Goal: Task Accomplishment & Management: Complete application form

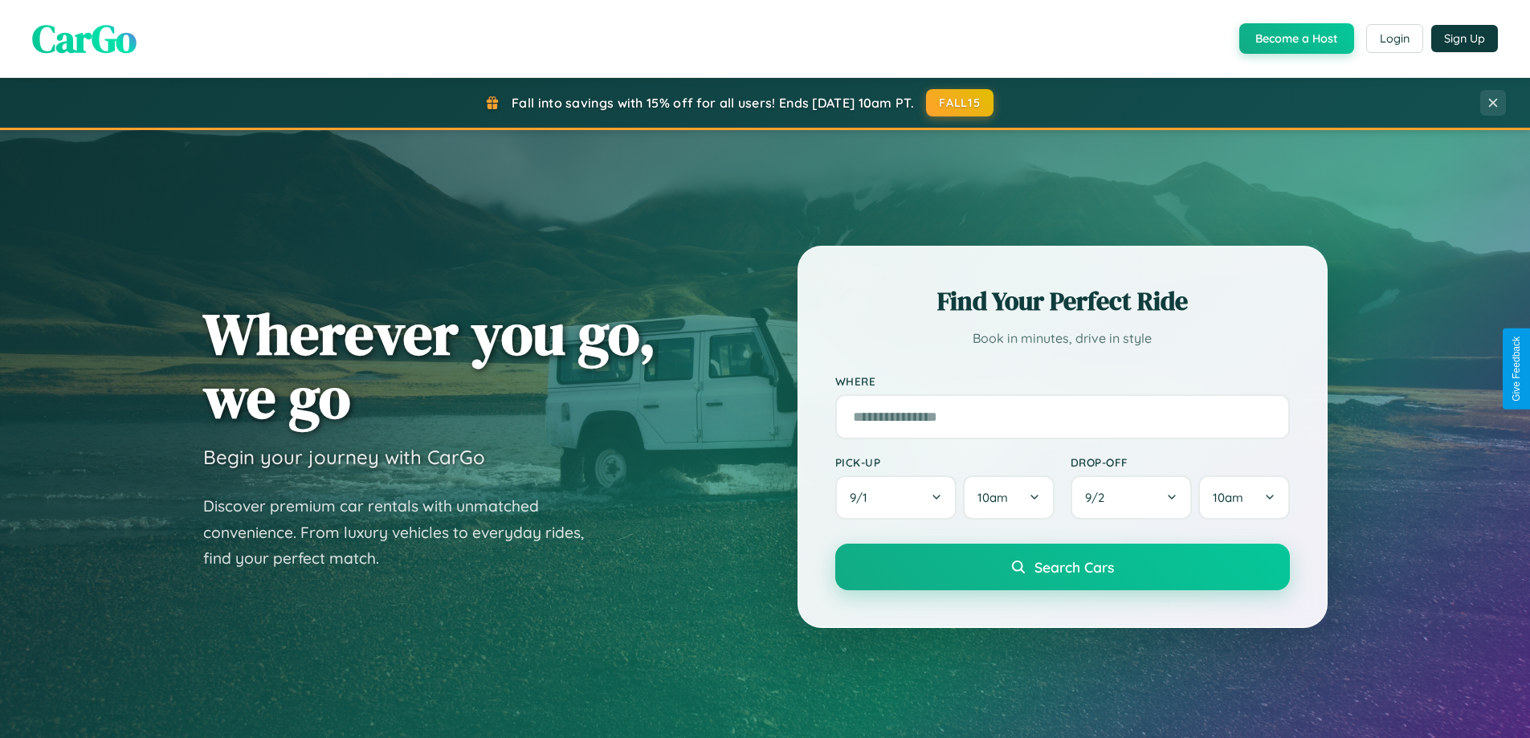
scroll to position [3090, 0]
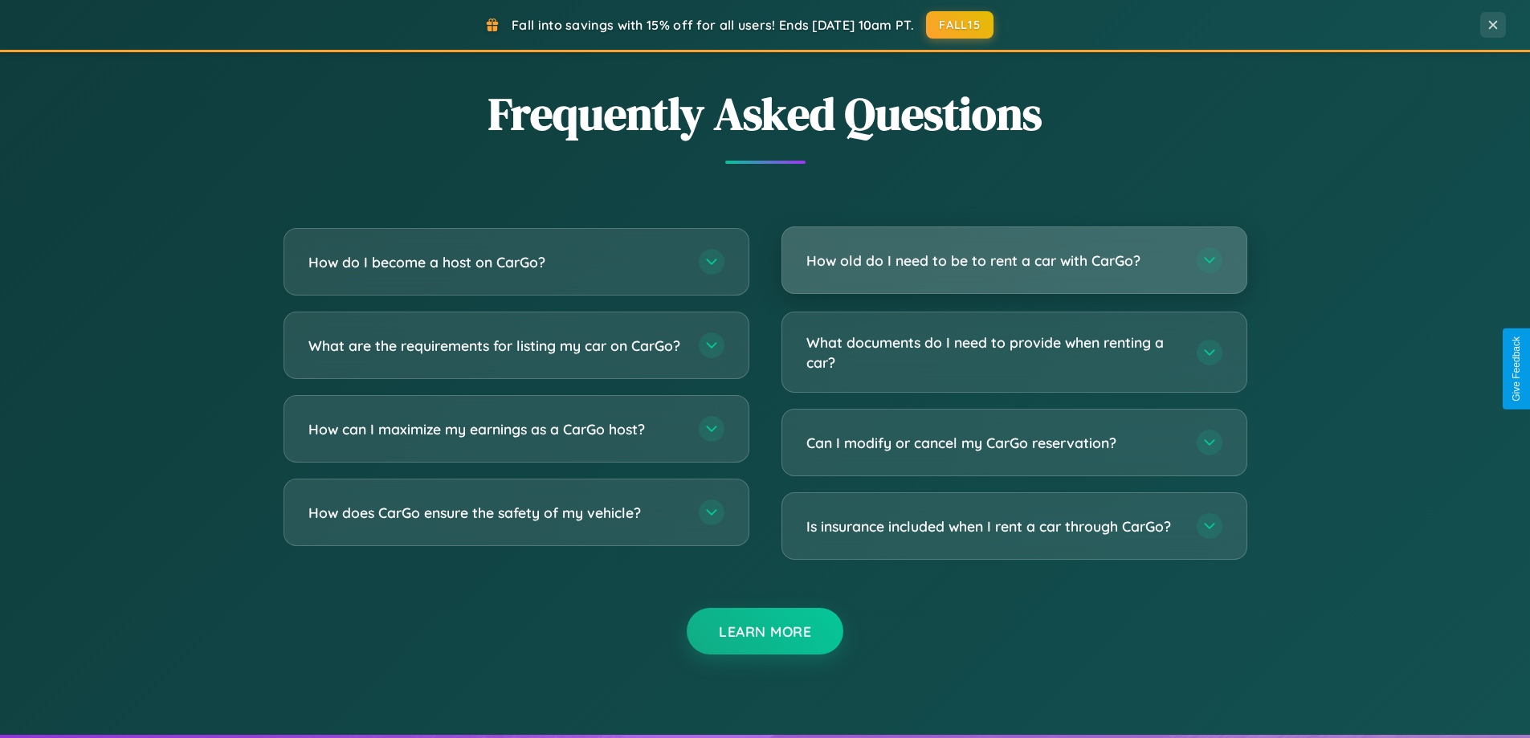
click at [1013, 261] on h3 "How old do I need to be to rent a car with CarGo?" at bounding box center [993, 261] width 374 height 20
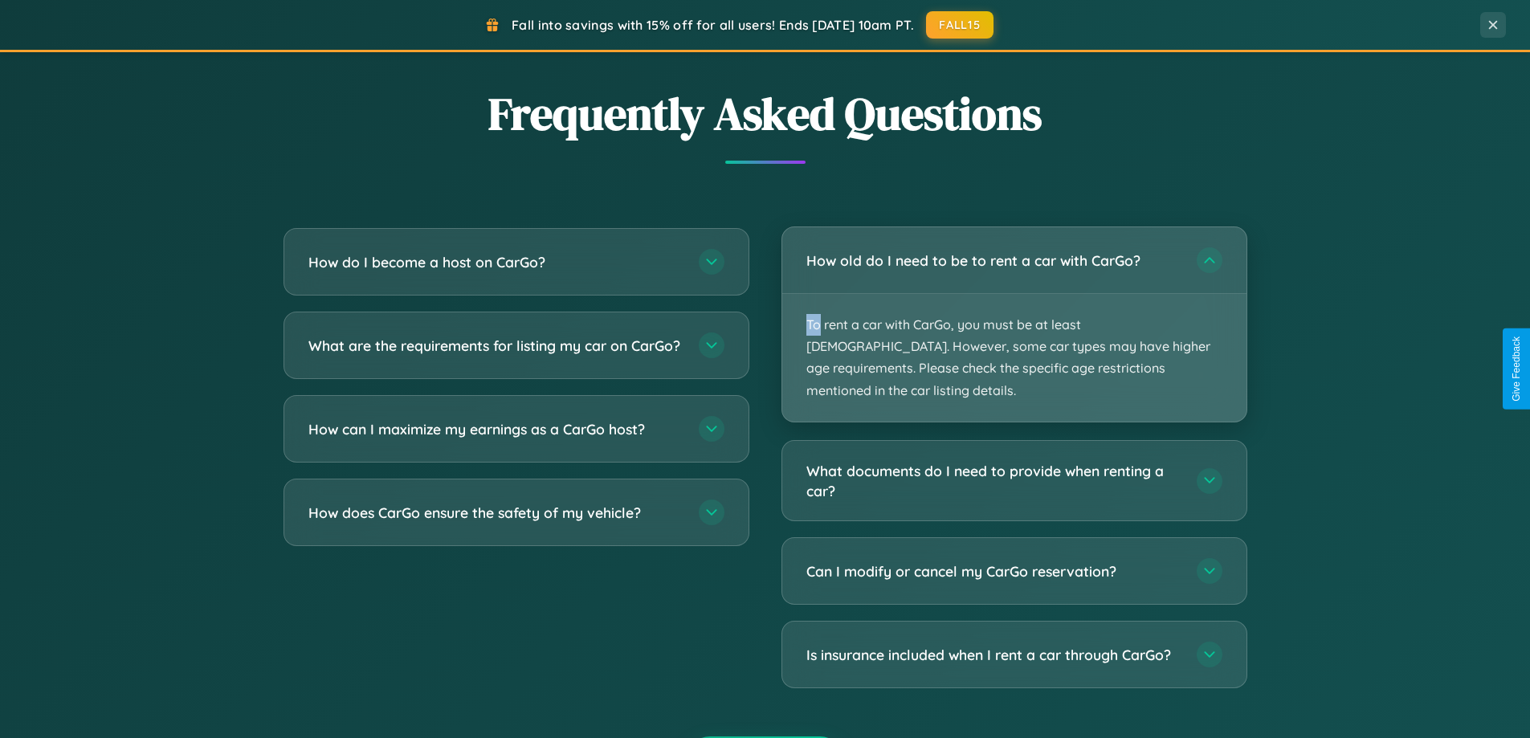
click at [1013, 313] on p "To rent a car with CarGo, you must be at least [DEMOGRAPHIC_DATA]. However, som…" at bounding box center [1014, 358] width 464 height 128
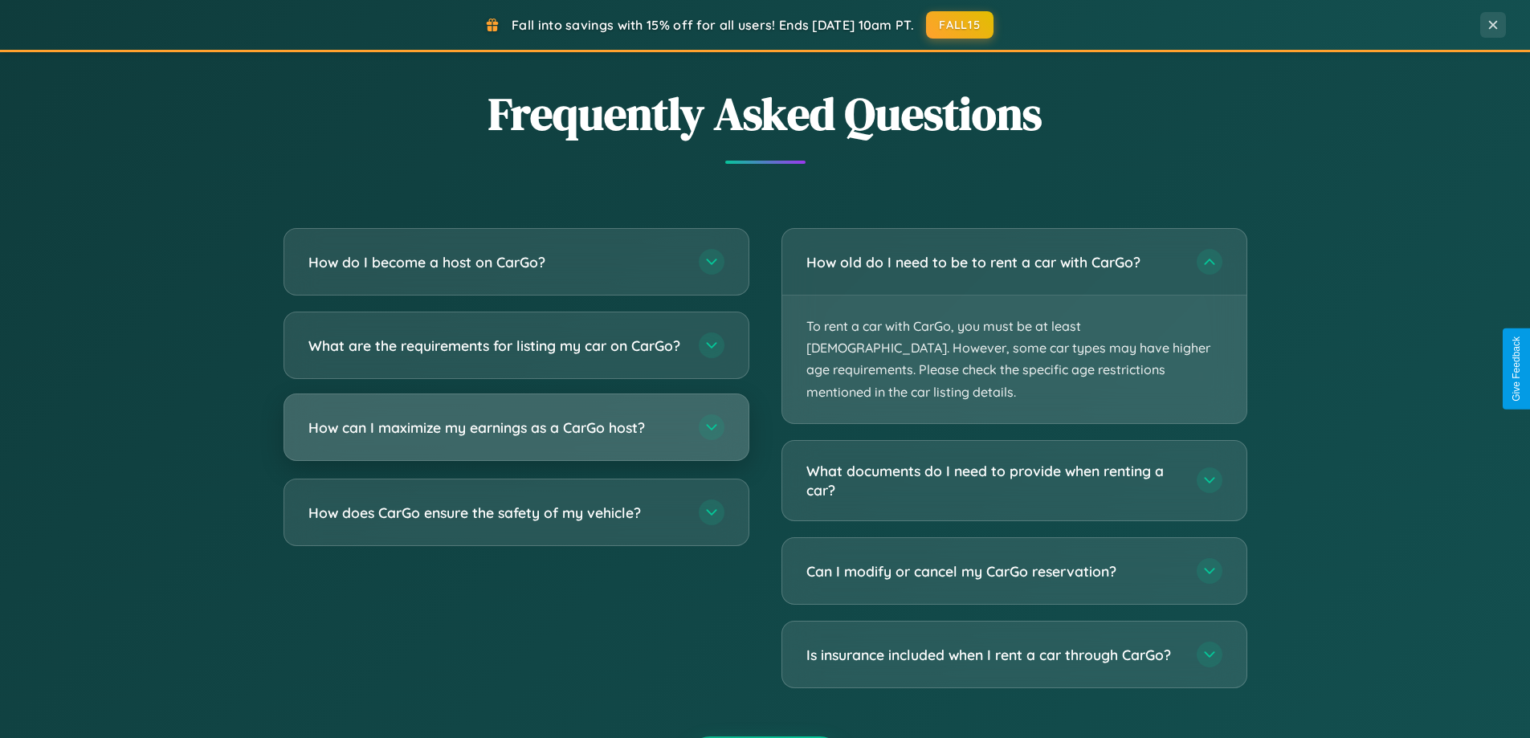
click at [515, 438] on h3 "How can I maximize my earnings as a CarGo host?" at bounding box center [495, 428] width 374 height 20
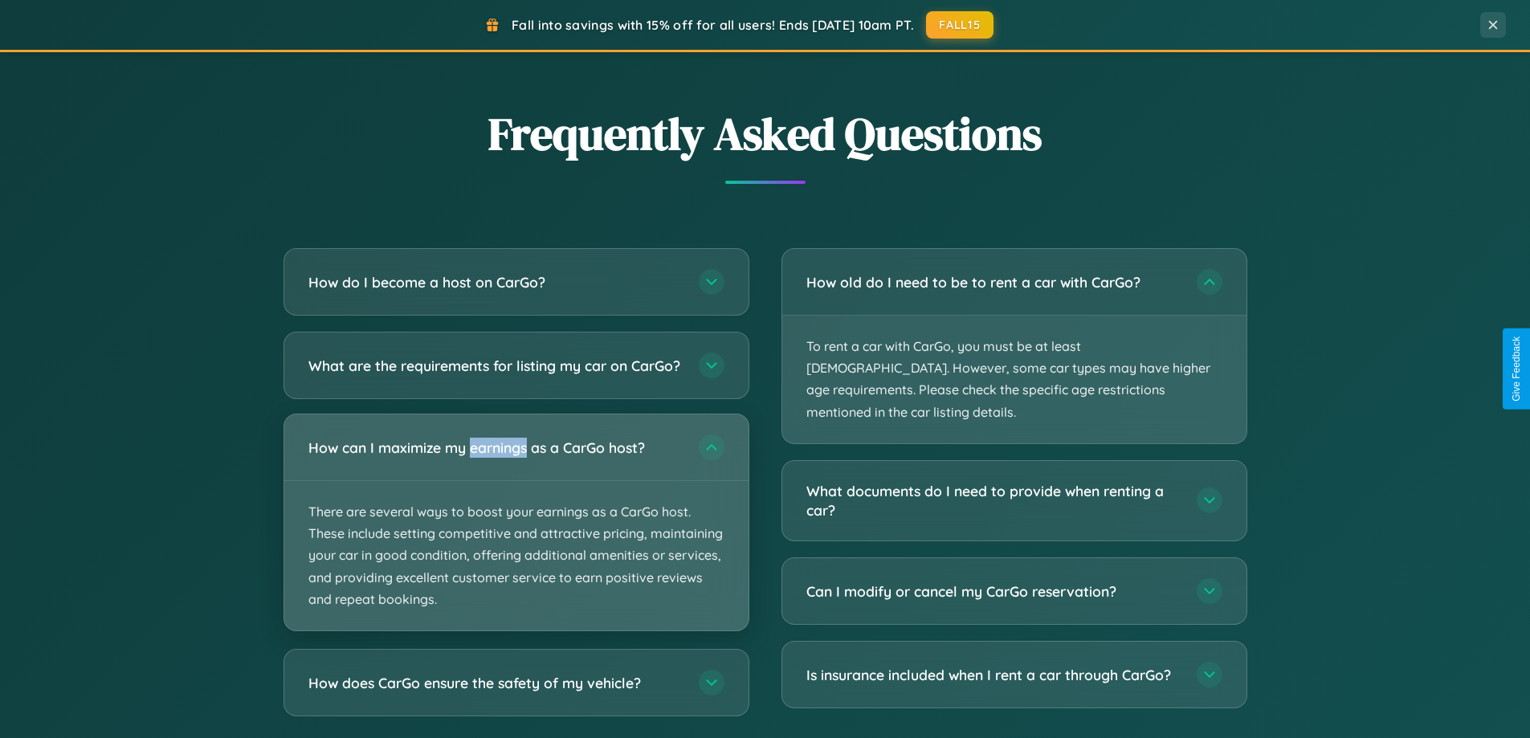
scroll to position [1105, 0]
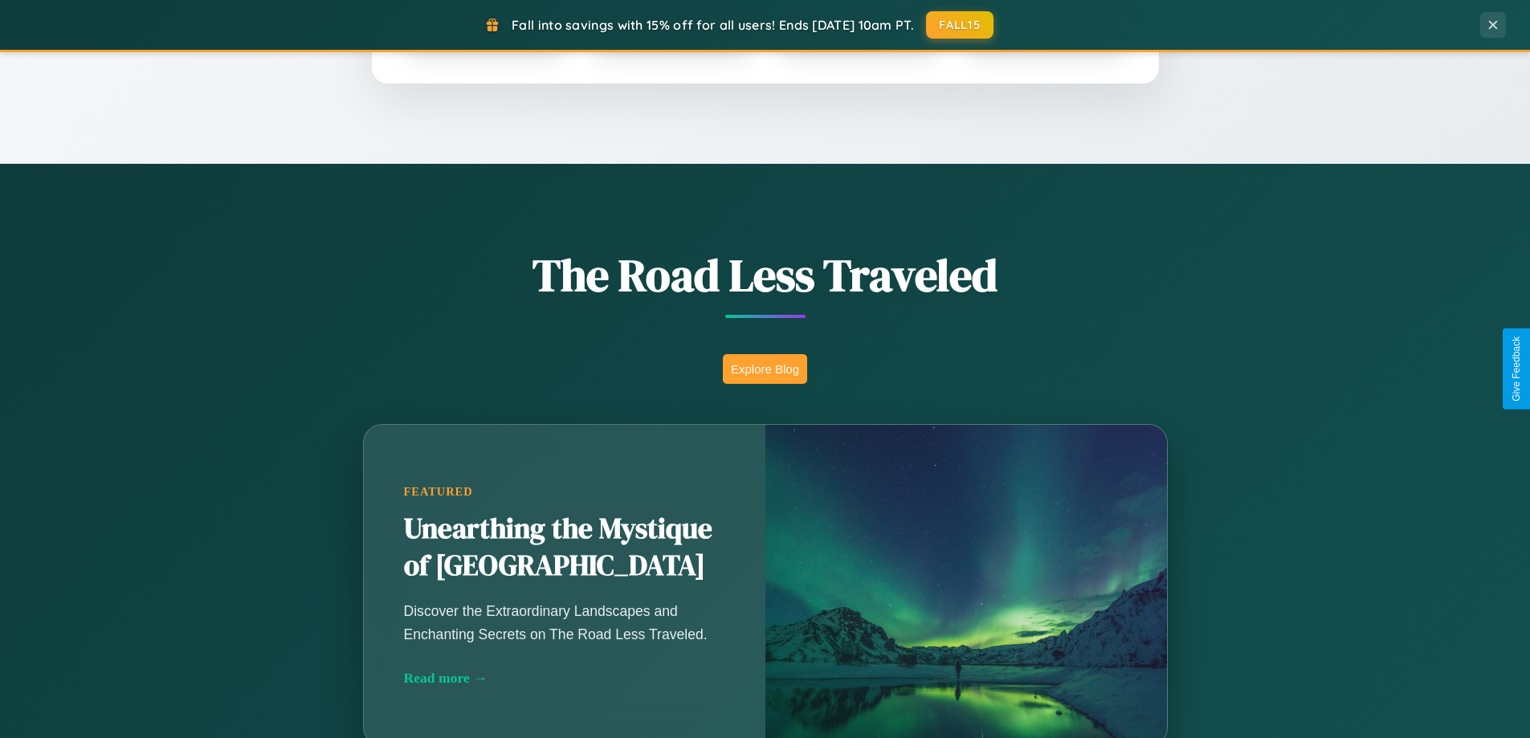
click at [764, 369] on button "Explore Blog" at bounding box center [765, 369] width 84 height 30
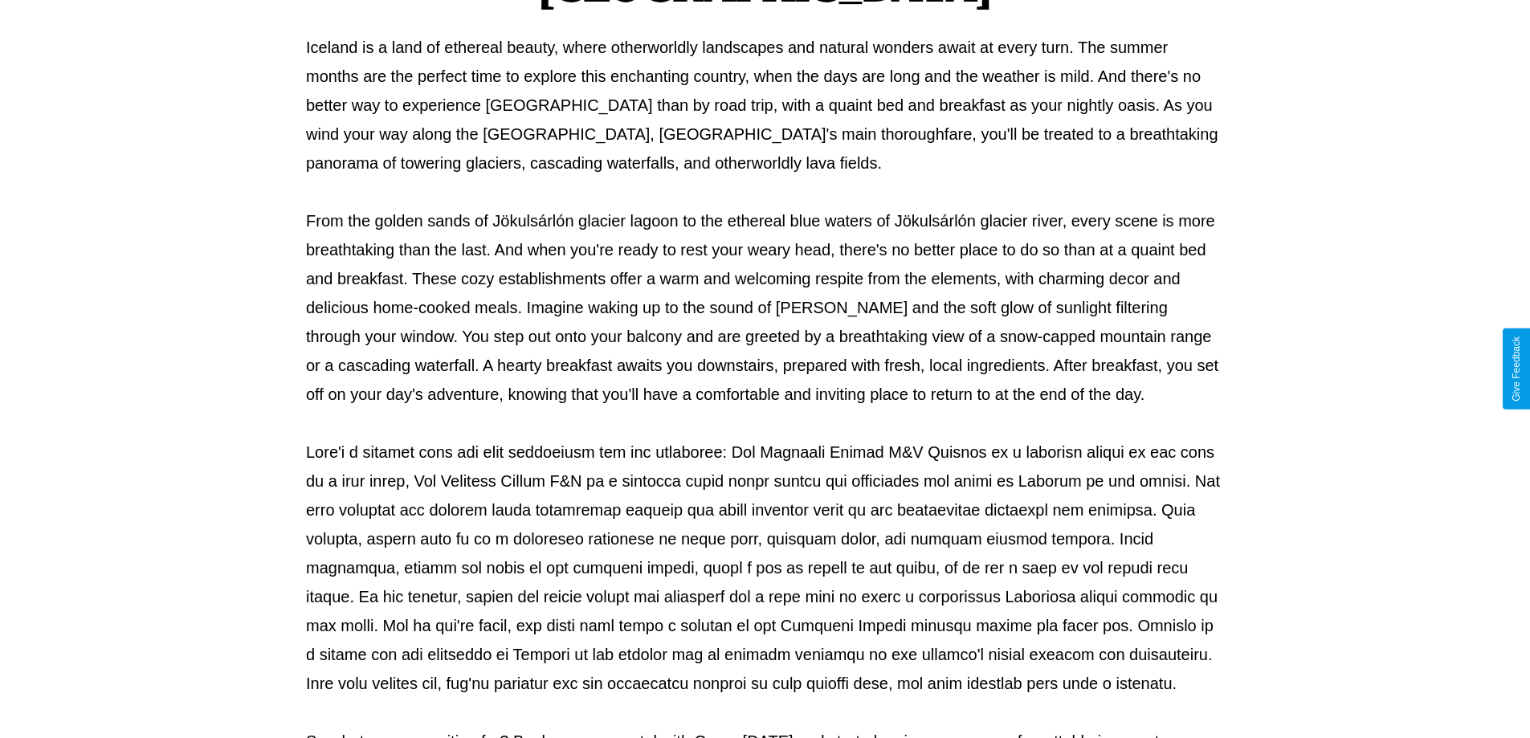
scroll to position [520, 0]
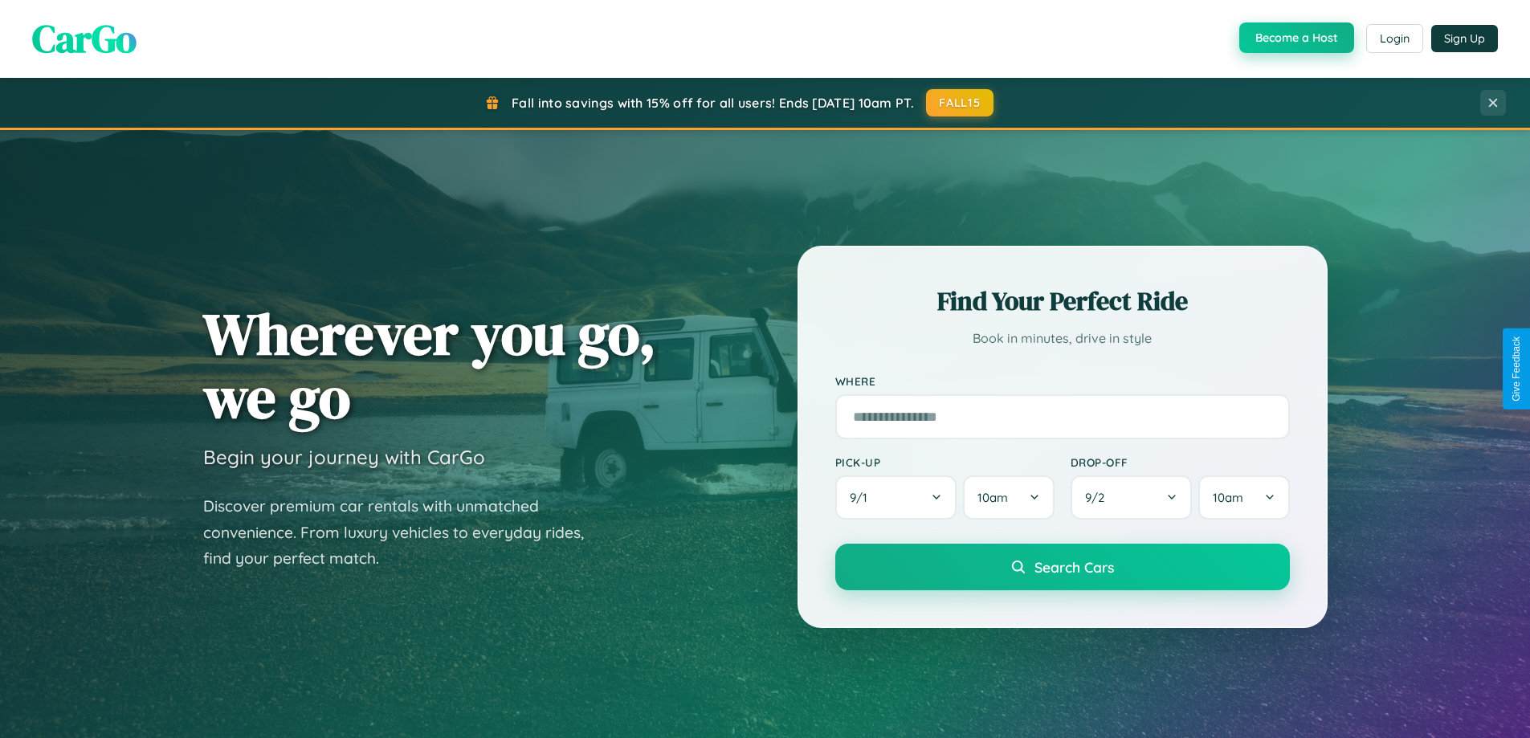
click at [1294, 39] on button "Become a Host" at bounding box center [1296, 37] width 115 height 31
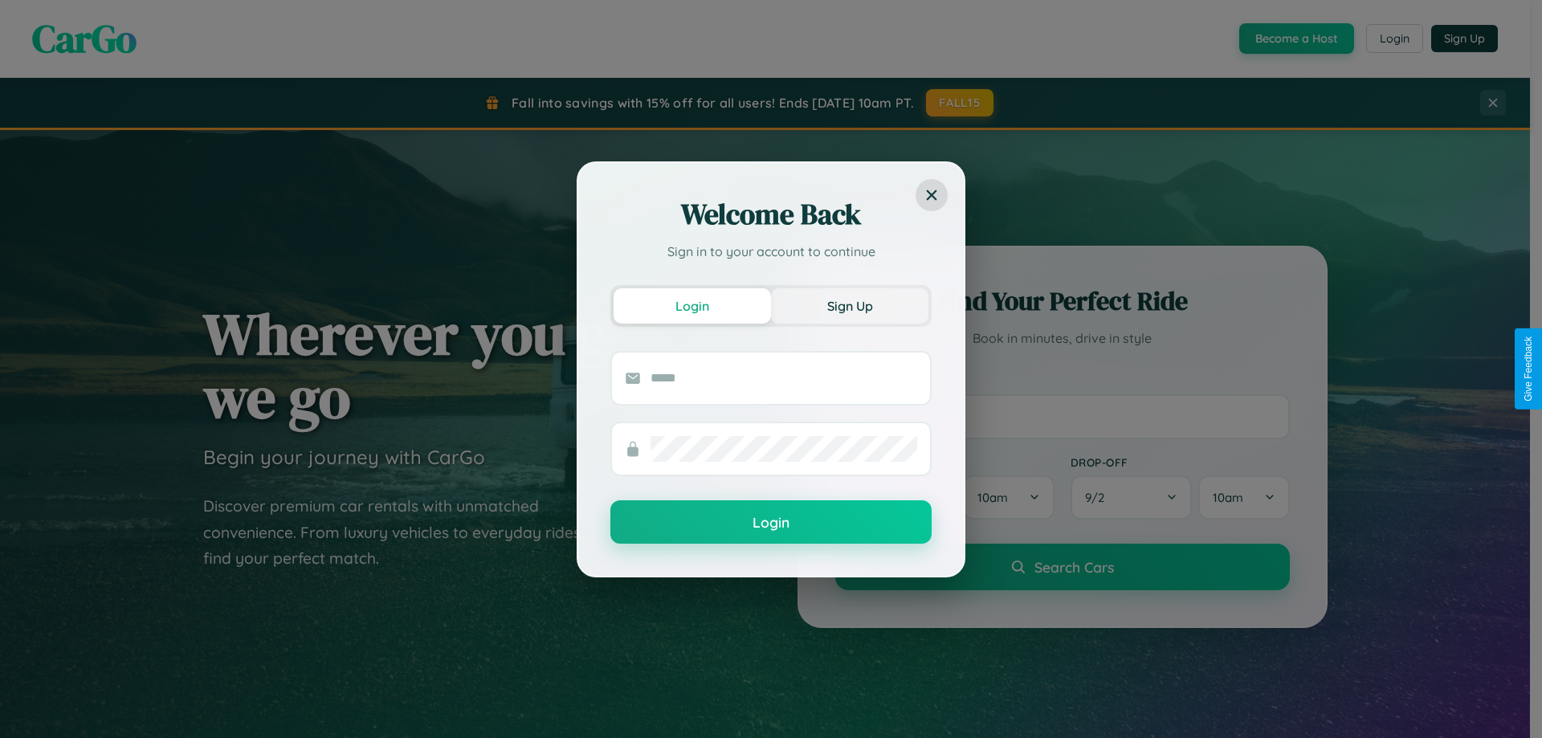
click at [850, 305] on button "Sign Up" at bounding box center [849, 305] width 157 height 35
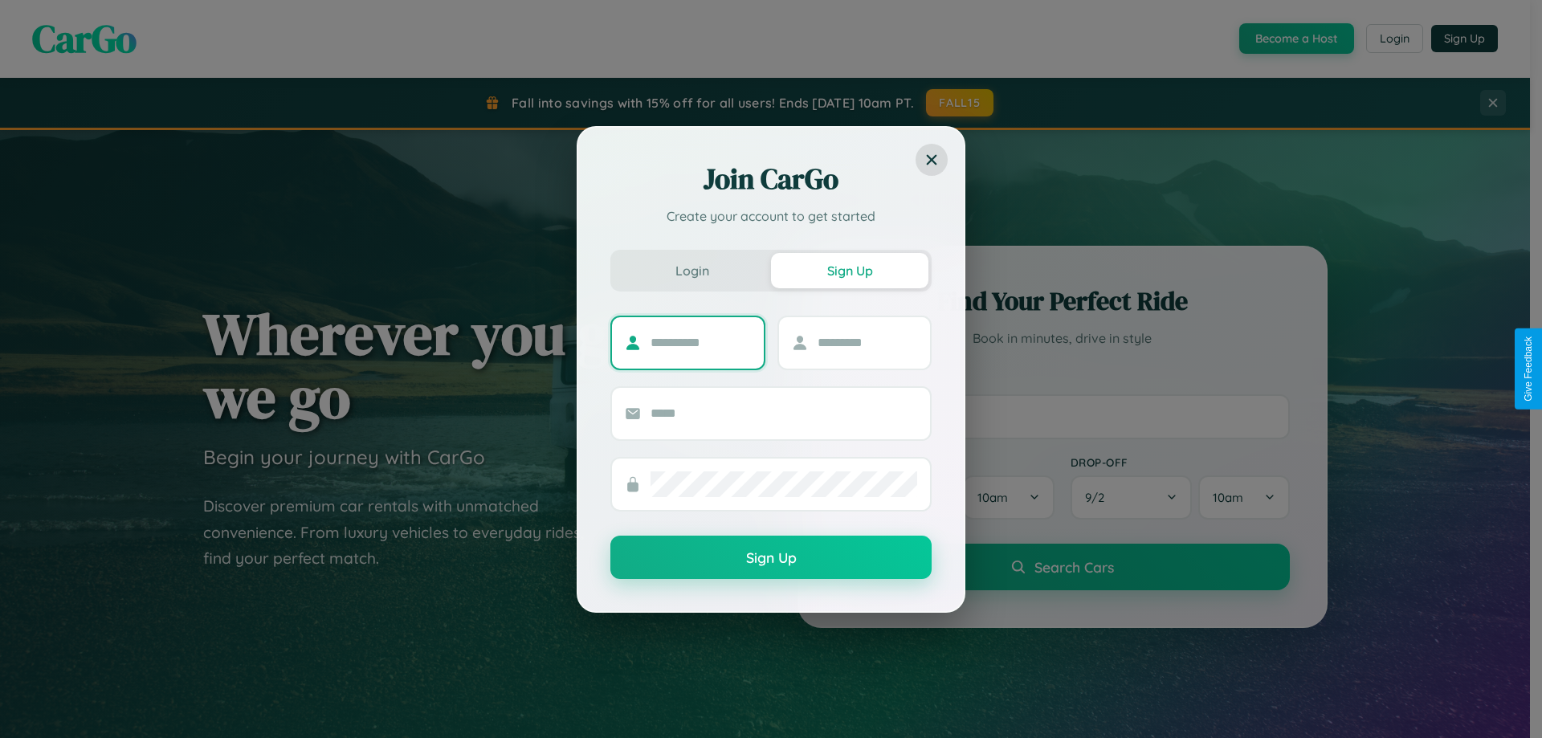
click at [700, 342] on input "text" at bounding box center [700, 343] width 100 height 26
type input "******"
click at [866, 342] on input "text" at bounding box center [867, 343] width 100 height 26
type input "******"
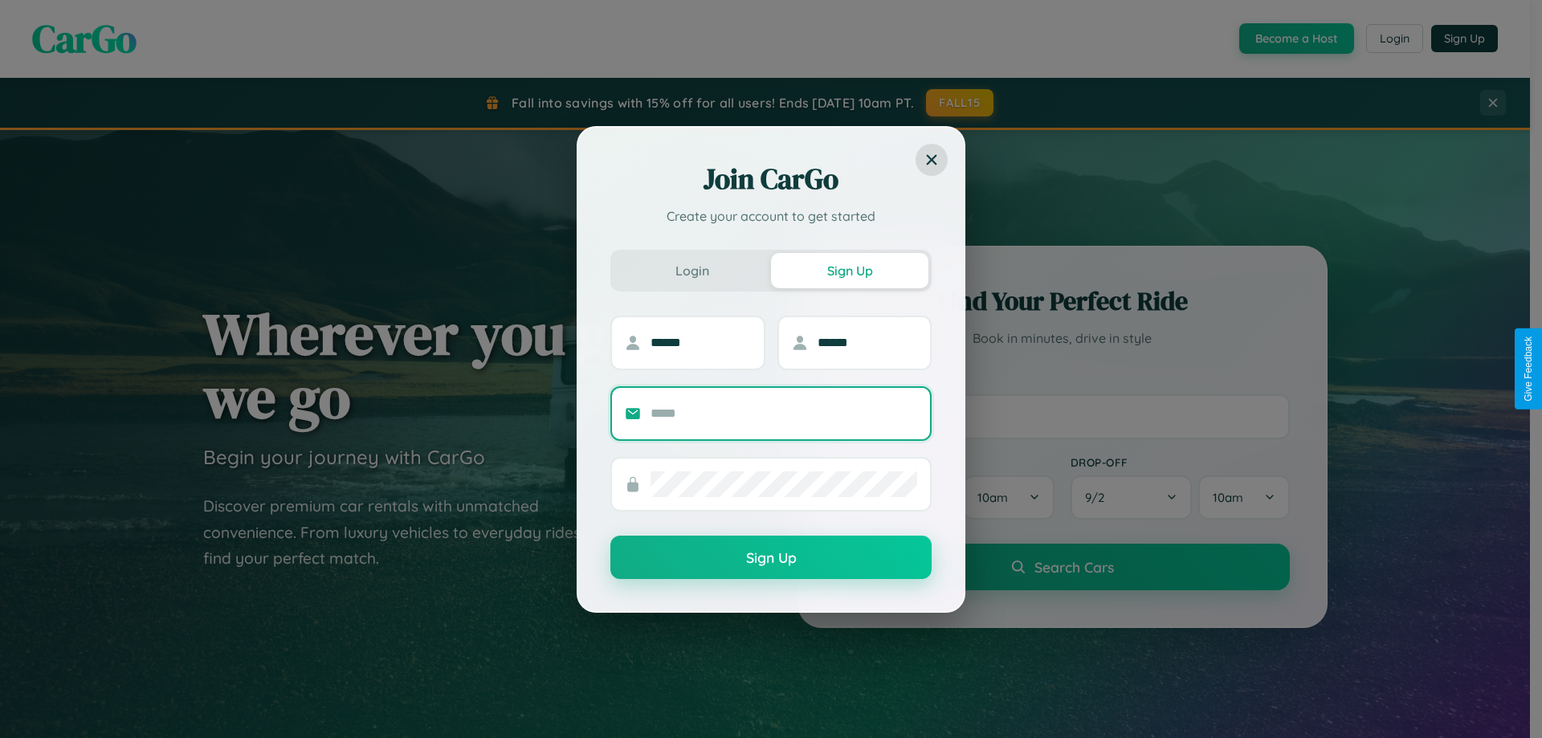
click at [784, 413] on input "text" at bounding box center [783, 414] width 267 height 26
type input "**********"
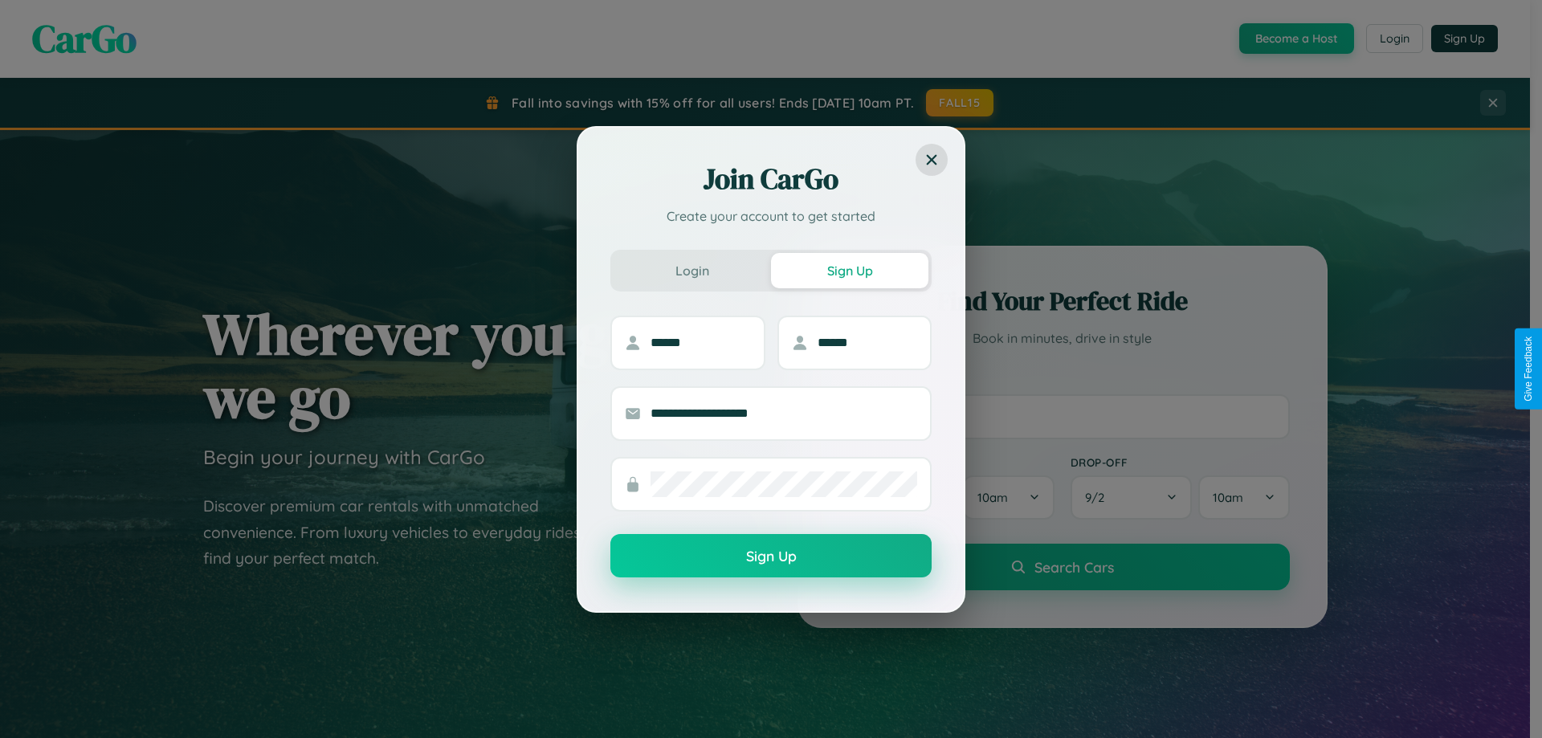
click at [771, 556] on button "Sign Up" at bounding box center [770, 555] width 321 height 43
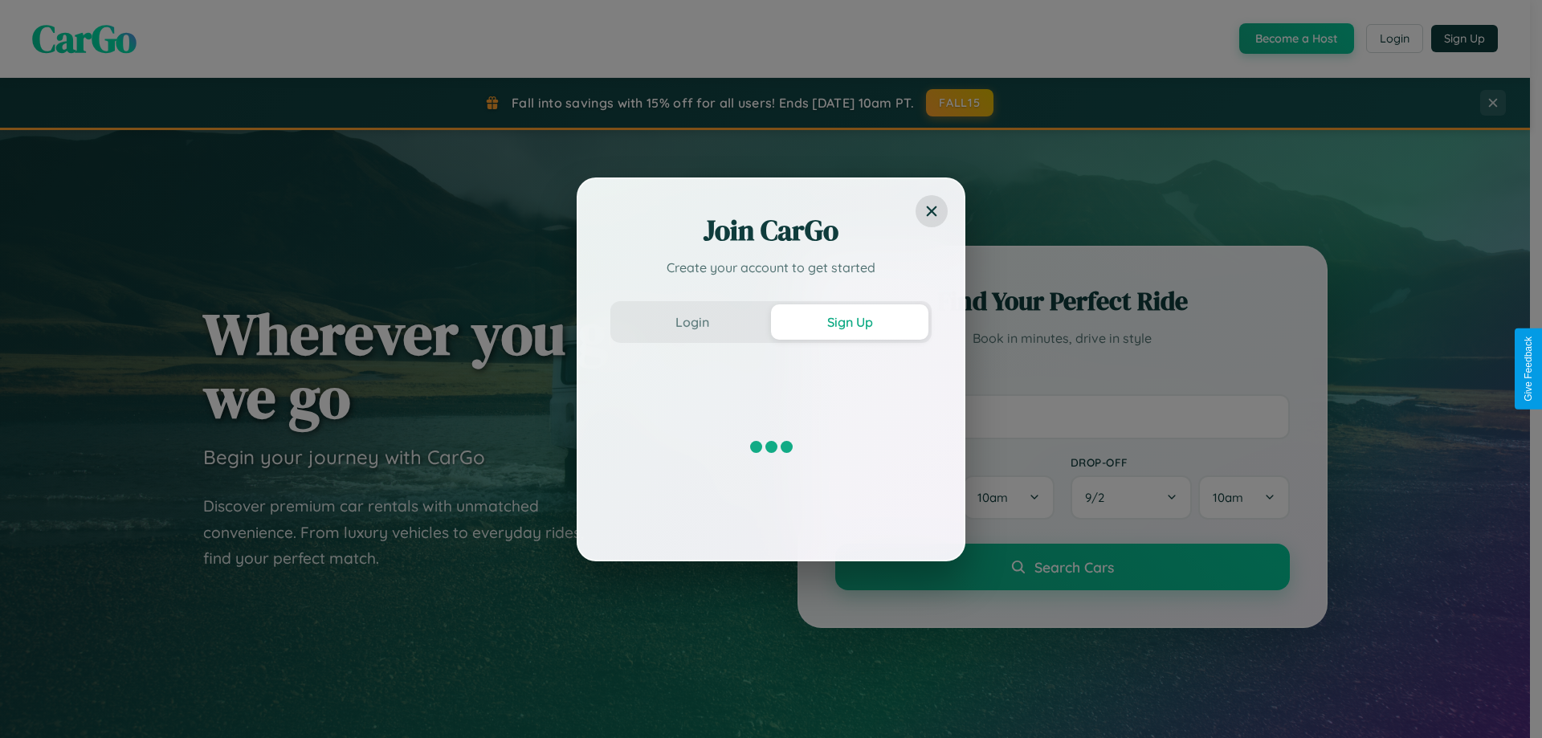
click at [1294, 39] on div "Join CarGo Create your account to get started Login Sign Up" at bounding box center [771, 369] width 1542 height 738
click at [850, 321] on button "Sign Up" at bounding box center [849, 321] width 157 height 35
